Goal: Task Accomplishment & Management: Manage account settings

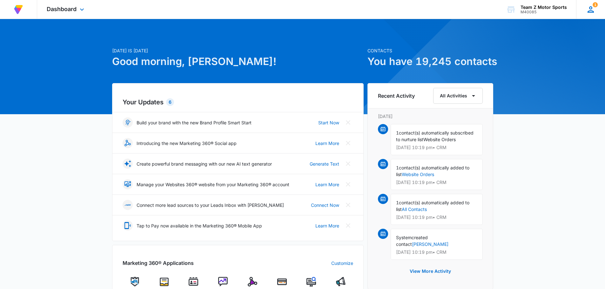
click at [589, 11] on icon at bounding box center [591, 10] width 10 height 10
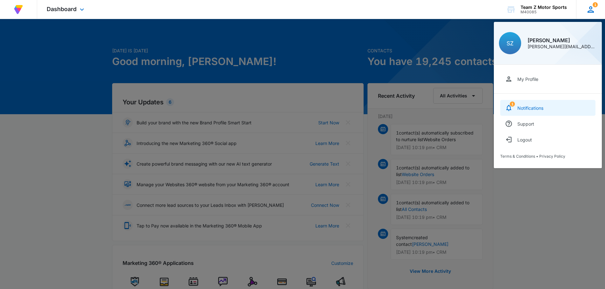
click at [535, 108] on div "Notifications" at bounding box center [530, 107] width 26 height 5
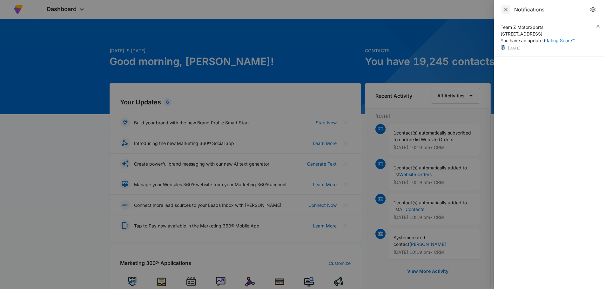
click at [506, 11] on icon "Close" at bounding box center [505, 9] width 6 height 6
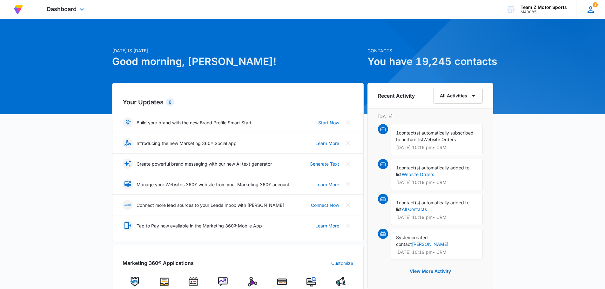
click at [591, 8] on icon at bounding box center [590, 9] width 6 height 6
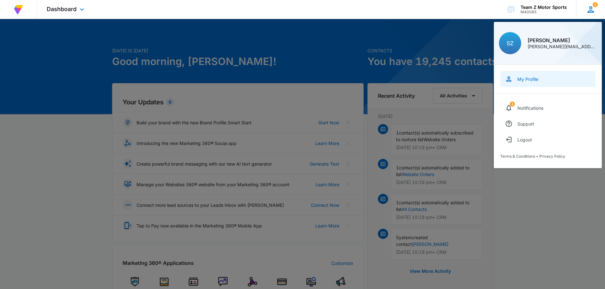
click at [527, 78] on div "My Profile" at bounding box center [527, 78] width 21 height 5
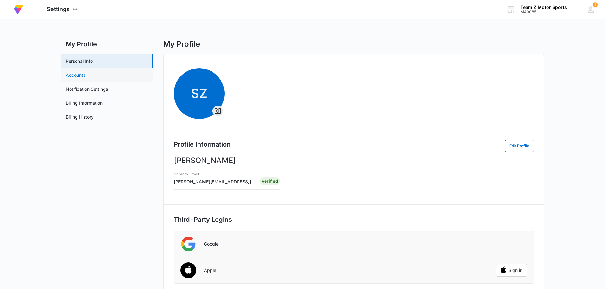
click at [73, 76] on link "Accounts" at bounding box center [76, 75] width 20 height 7
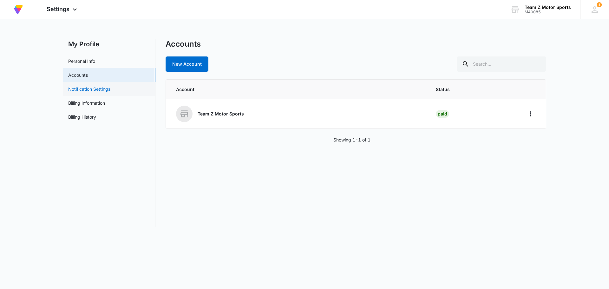
click at [73, 89] on link "Notification Settings" at bounding box center [89, 89] width 42 height 7
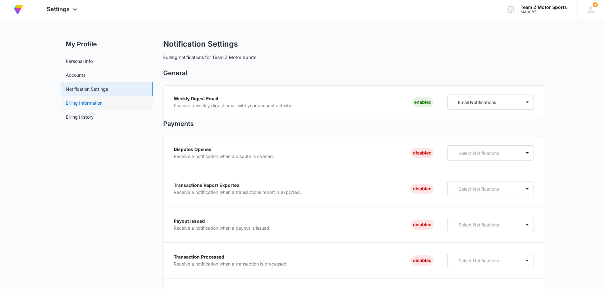
click at [70, 103] on link "Billing Information" at bounding box center [84, 103] width 37 height 7
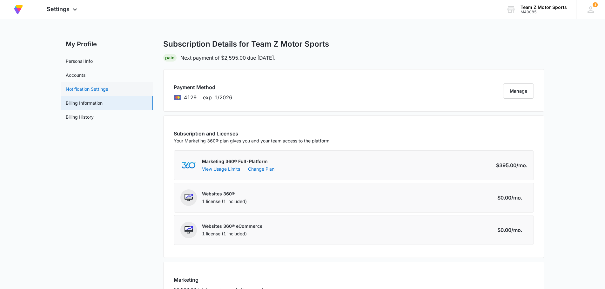
click at [71, 86] on link "Notification Settings" at bounding box center [87, 89] width 42 height 7
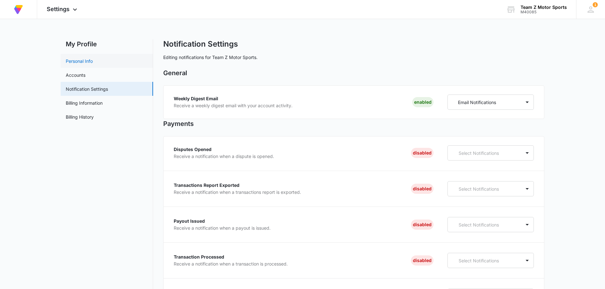
click at [72, 59] on link "Personal Info" at bounding box center [79, 61] width 27 height 7
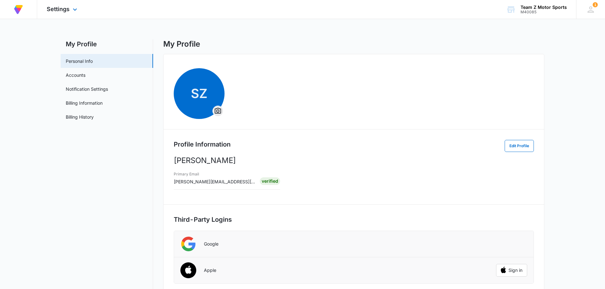
click at [74, 6] on div "Settings Apps Reputation Forms CRM Email Social Payments Content Ads Intelligen…" at bounding box center [62, 9] width 51 height 19
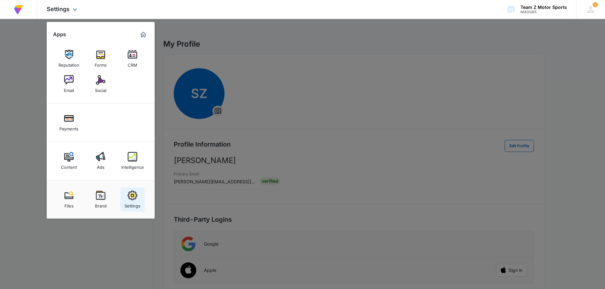
click at [131, 198] on img at bounding box center [133, 196] width 10 height 10
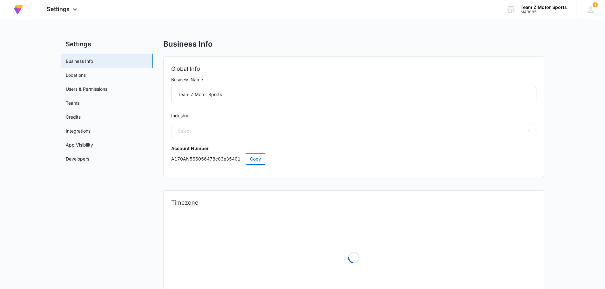
select select "45"
select select "US"
select select "America/[GEOGRAPHIC_DATA]"
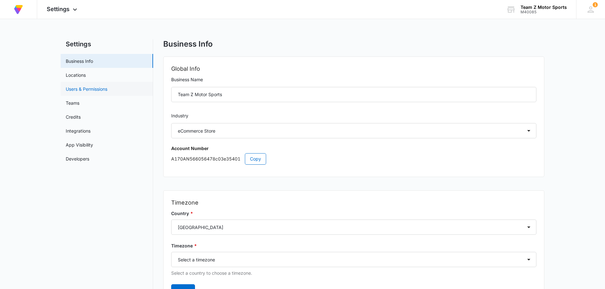
click at [78, 88] on link "Users & Permissions" at bounding box center [87, 89] width 42 height 7
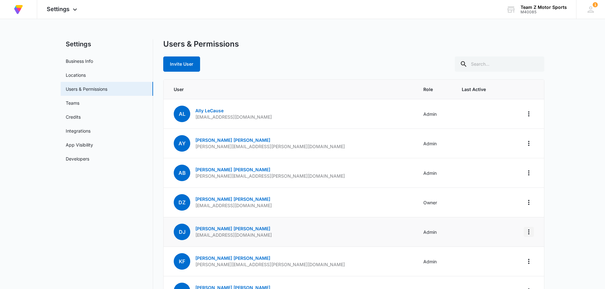
click at [529, 231] on icon "Actions" at bounding box center [529, 232] width 8 height 8
click at [212, 229] on link "[PERSON_NAME] [PERSON_NAME]" at bounding box center [232, 228] width 75 height 5
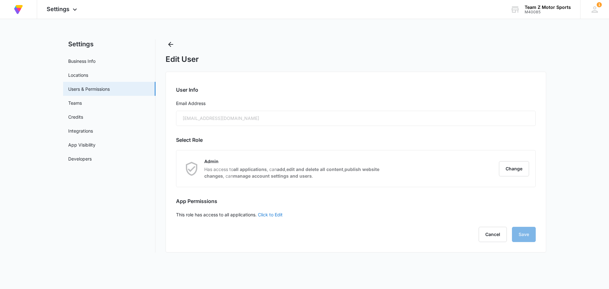
click at [270, 212] on link "Click to Edit" at bounding box center [270, 214] width 25 height 5
click at [197, 214] on label "Access to all apps" at bounding box center [356, 214] width 360 height 7
click at [176, 215] on input "Access to all apps" at bounding box center [176, 215] width 0 height 0
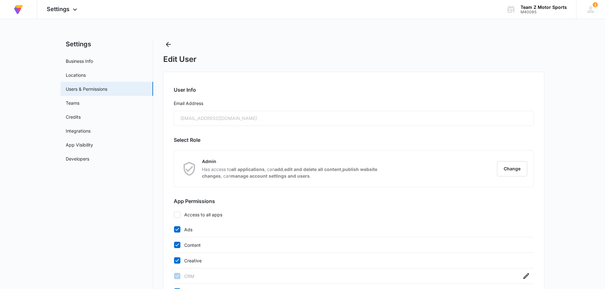
click at [178, 216] on icon at bounding box center [177, 215] width 6 height 6
click at [174, 215] on input "Access to all apps" at bounding box center [174, 215] width 0 height 0
checkbox input "true"
click at [523, 238] on button "Save" at bounding box center [524, 238] width 24 height 15
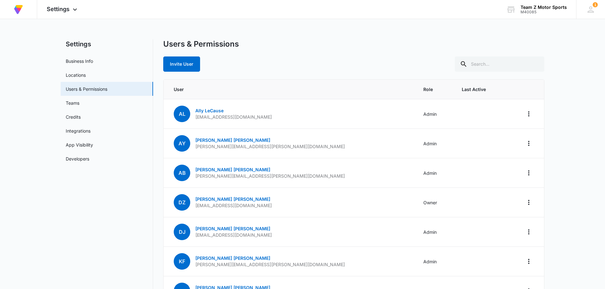
scroll to position [46, 0]
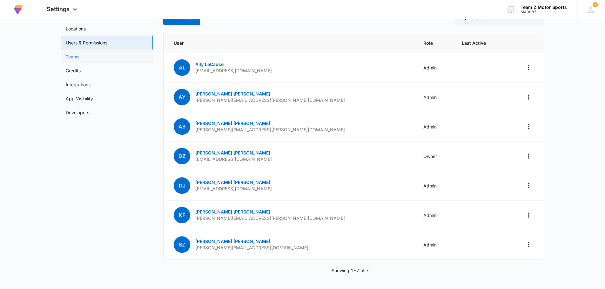
click at [76, 56] on link "Teams" at bounding box center [73, 56] width 14 height 7
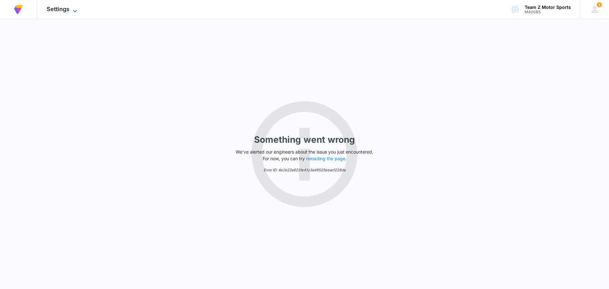
click at [59, 9] on span "Settings" at bounding box center [58, 9] width 23 height 7
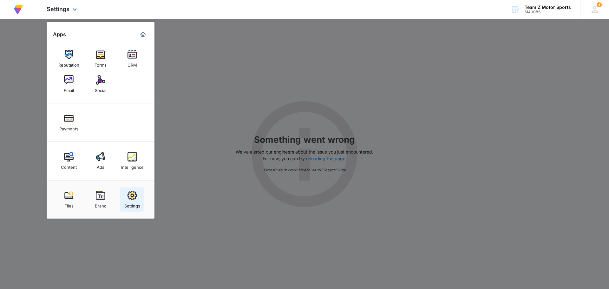
click at [128, 196] on img at bounding box center [133, 196] width 10 height 10
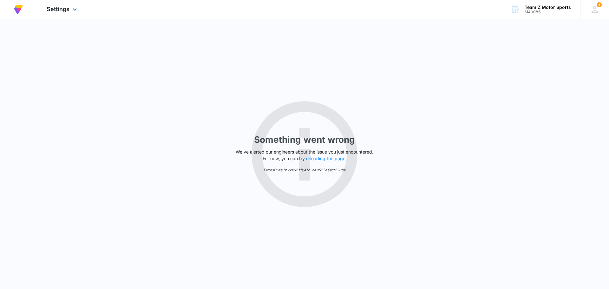
select select "45"
select select "US"
select select "America/[GEOGRAPHIC_DATA]"
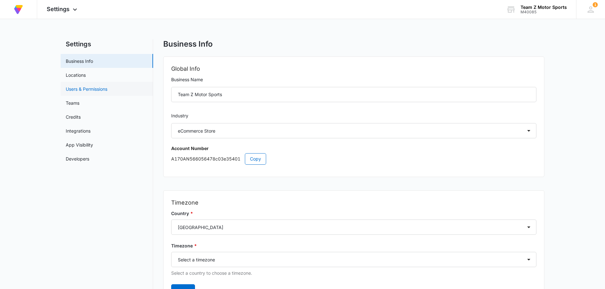
click at [75, 88] on link "Users & Permissions" at bounding box center [87, 89] width 42 height 7
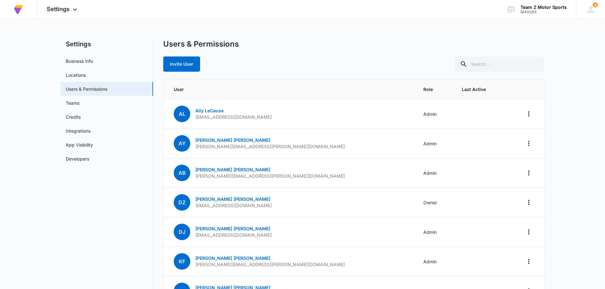
scroll to position [46, 0]
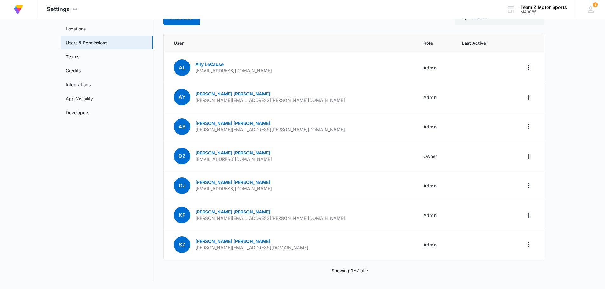
drag, startPoint x: 528, startPoint y: 185, endPoint x: 577, endPoint y: 184, distance: 48.9
click at [577, 184] on main "Settings Business Info Locations Users & Permissions Teams Credits Integrations…" at bounding box center [302, 141] width 605 height 296
click at [528, 187] on icon "Actions" at bounding box center [528, 185] width 1 height 5
click at [528, 155] on icon "Actions" at bounding box center [529, 156] width 8 height 8
click at [563, 224] on main "Settings Business Info Locations Users & Permissions Teams Credits Integrations…" at bounding box center [302, 141] width 605 height 296
